Goal: Information Seeking & Learning: Check status

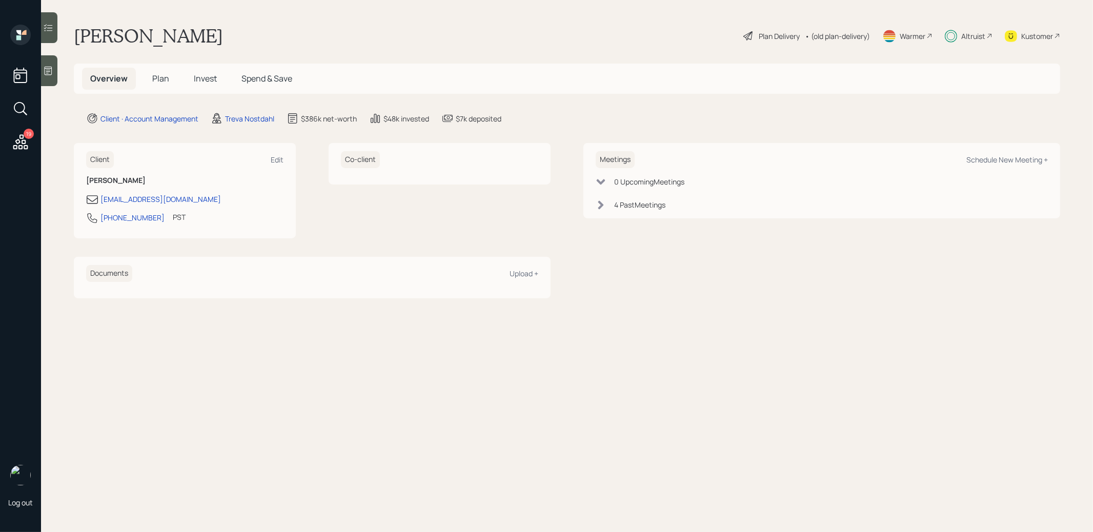
click at [203, 79] on span "Invest" at bounding box center [205, 78] width 23 height 11
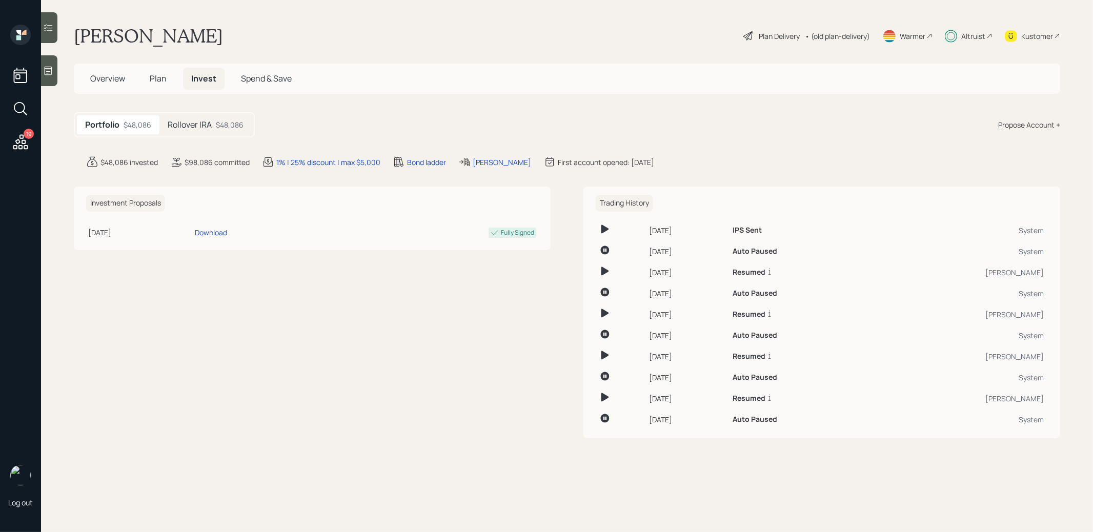
click at [205, 123] on h5 "Rollover IRA" at bounding box center [190, 125] width 44 height 10
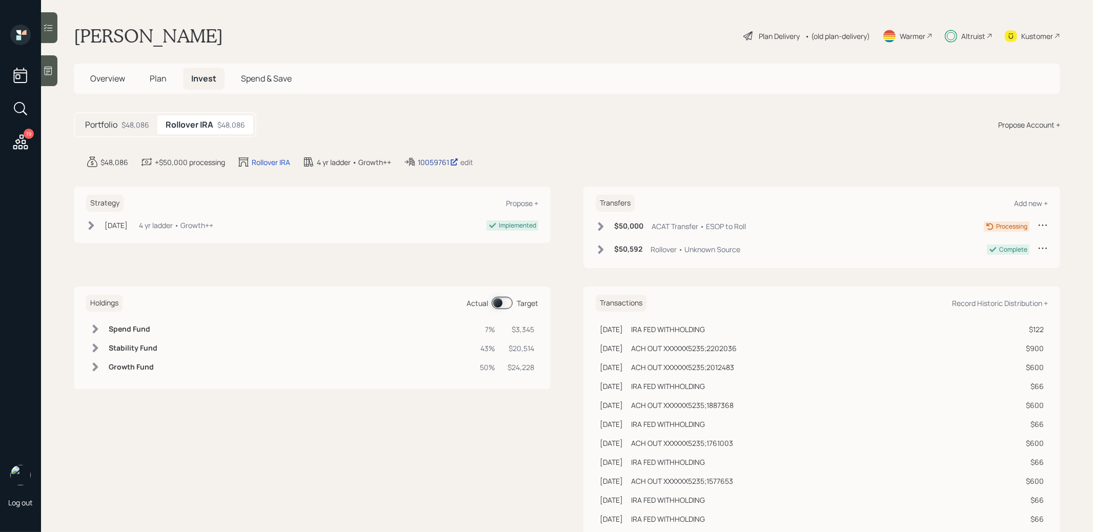
click at [433, 162] on div "10059761" at bounding box center [438, 162] width 41 height 11
